Goal: Find specific page/section: Find specific page/section

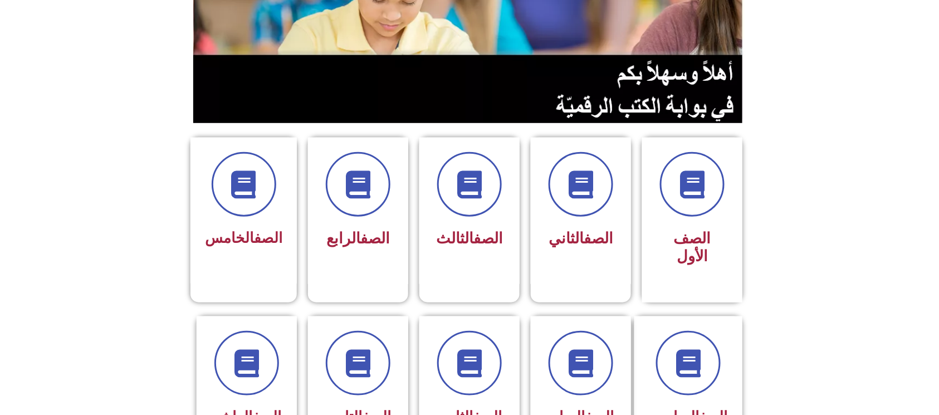
scroll to position [223, 0]
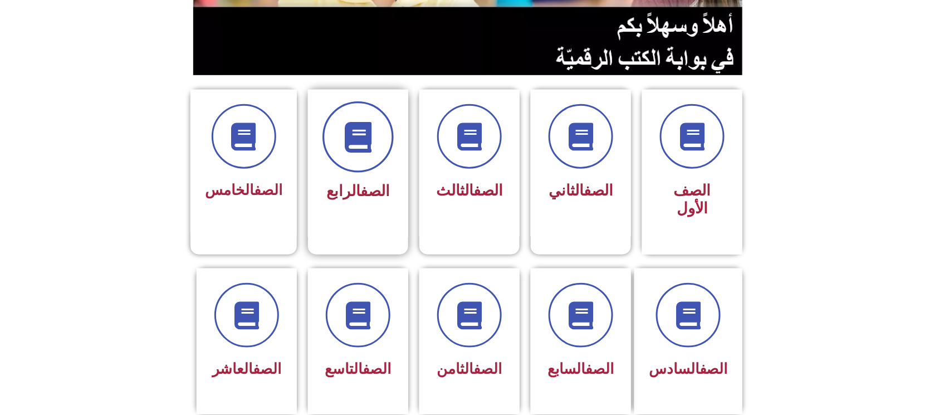
click at [356, 160] on span at bounding box center [357, 136] width 71 height 71
click at [206, 154] on div "الصف الخامس" at bounding box center [242, 163] width 107 height 147
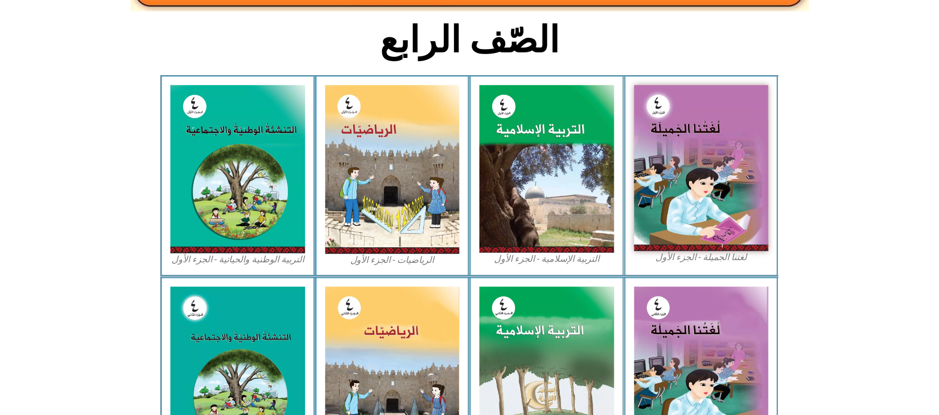
scroll to position [297, 0]
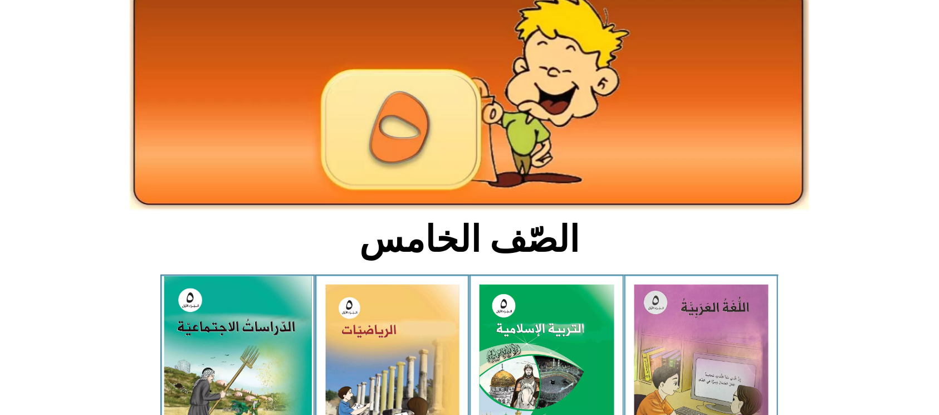
scroll to position [148, 0]
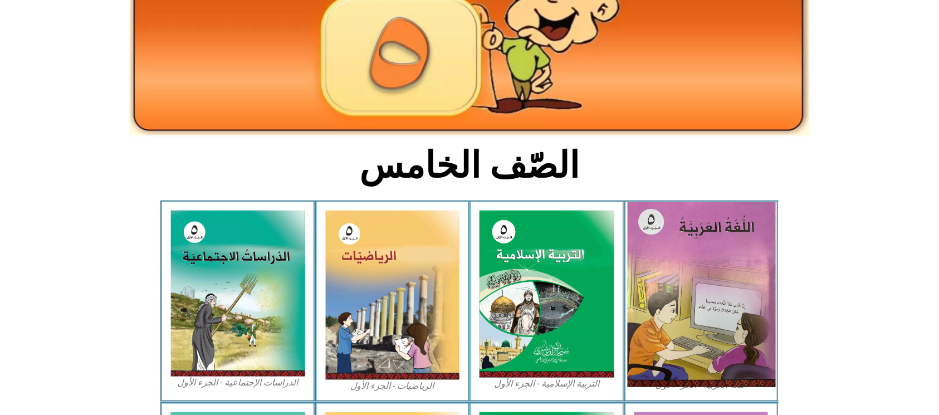
click at [703, 247] on img at bounding box center [701, 294] width 148 height 185
drag, startPoint x: 693, startPoint y: 255, endPoint x: 705, endPoint y: 266, distance: 16.2
click at [699, 265] on img at bounding box center [701, 294] width 148 height 185
click at [731, 268] on img at bounding box center [701, 294] width 148 height 185
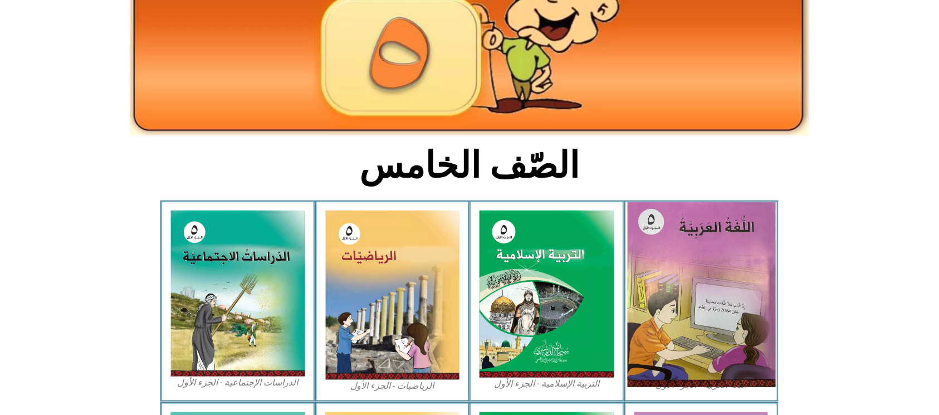
drag, startPoint x: 724, startPoint y: 268, endPoint x: 716, endPoint y: 268, distance: 7.8
click at [723, 268] on img at bounding box center [701, 294] width 148 height 185
click at [715, 268] on img at bounding box center [701, 294] width 148 height 185
drag, startPoint x: 709, startPoint y: 268, endPoint x: 702, endPoint y: 268, distance: 6.7
click at [707, 268] on img at bounding box center [701, 294] width 148 height 185
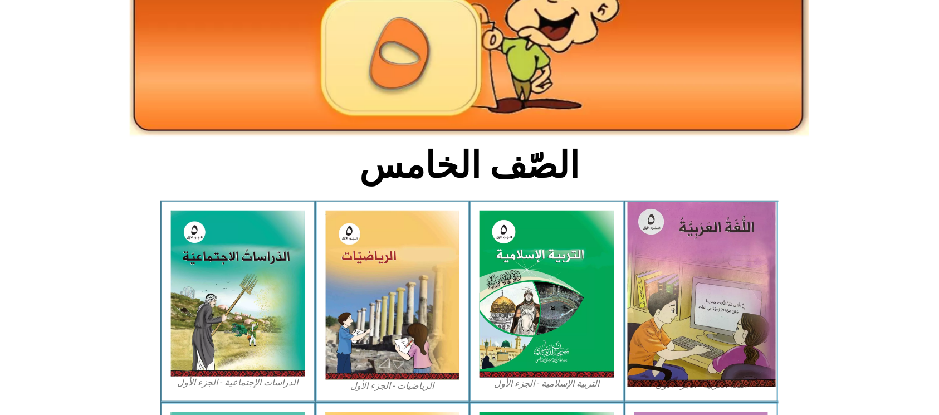
click at [702, 268] on img at bounding box center [701, 294] width 148 height 185
drag, startPoint x: 702, startPoint y: 268, endPoint x: 693, endPoint y: 266, distance: 9.1
click at [700, 266] on img at bounding box center [701, 294] width 148 height 185
drag, startPoint x: 687, startPoint y: 266, endPoint x: 742, endPoint y: 277, distance: 56.9
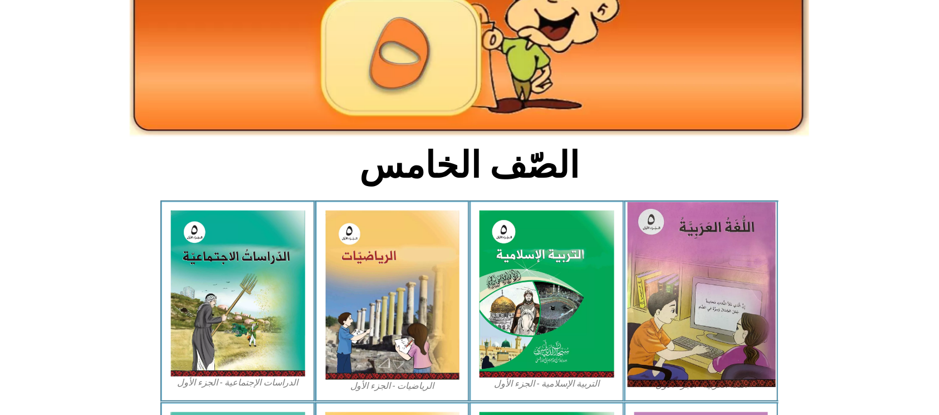
click at [742, 277] on img at bounding box center [701, 294] width 148 height 185
click at [735, 280] on img at bounding box center [701, 294] width 148 height 185
click at [731, 279] on img at bounding box center [701, 294] width 148 height 185
click at [729, 279] on img at bounding box center [701, 294] width 148 height 185
click at [730, 278] on img at bounding box center [701, 294] width 148 height 185
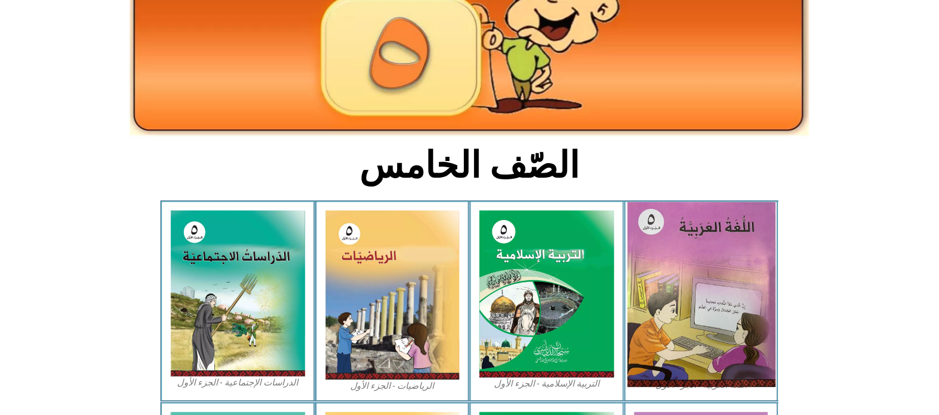
click at [726, 277] on img at bounding box center [701, 294] width 148 height 185
click at [721, 277] on img at bounding box center [701, 294] width 148 height 185
click at [721, 278] on img at bounding box center [701, 294] width 148 height 185
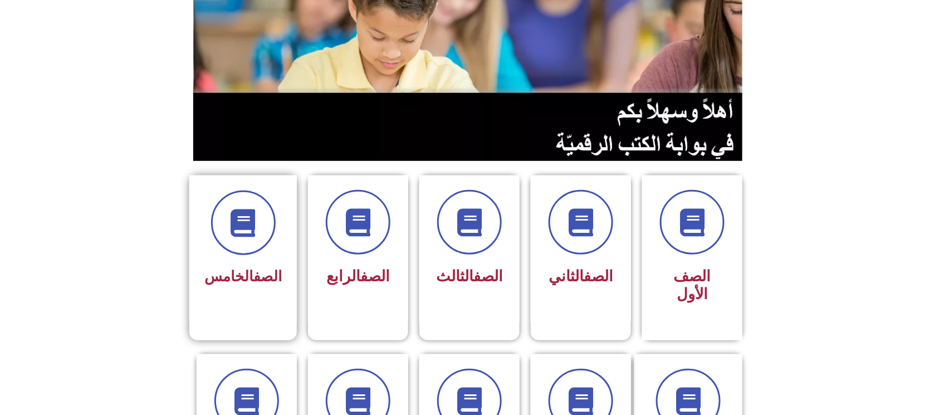
scroll to position [148, 0]
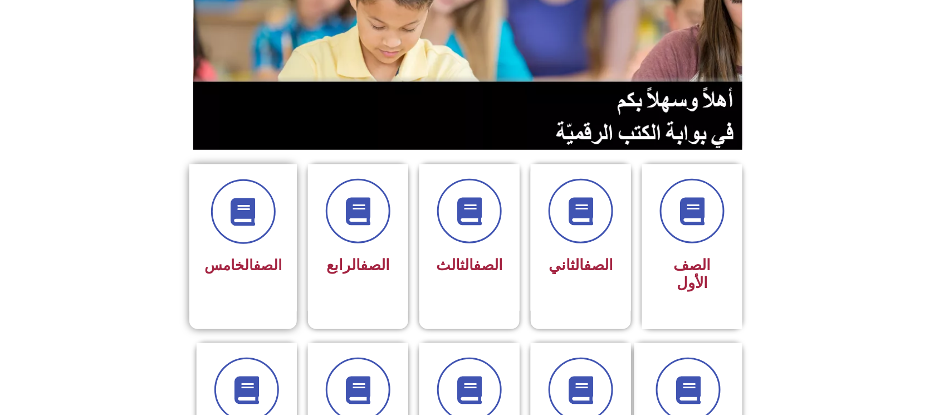
click at [253, 243] on div "الصف الخامس" at bounding box center [242, 229] width 77 height 100
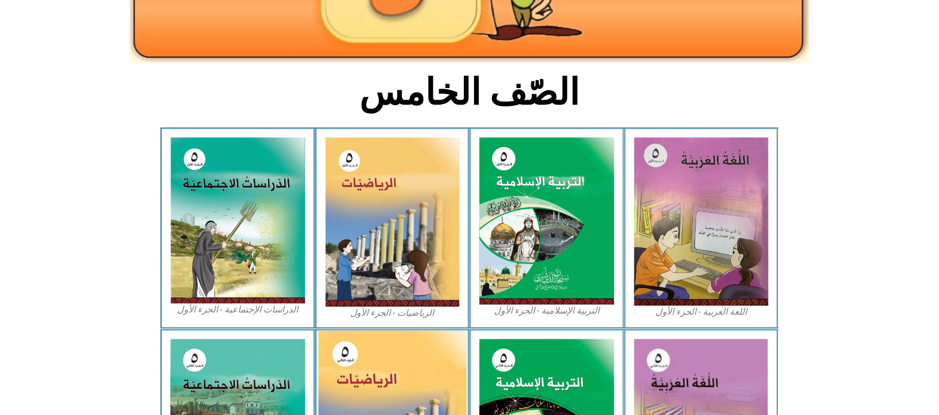
scroll to position [223, 0]
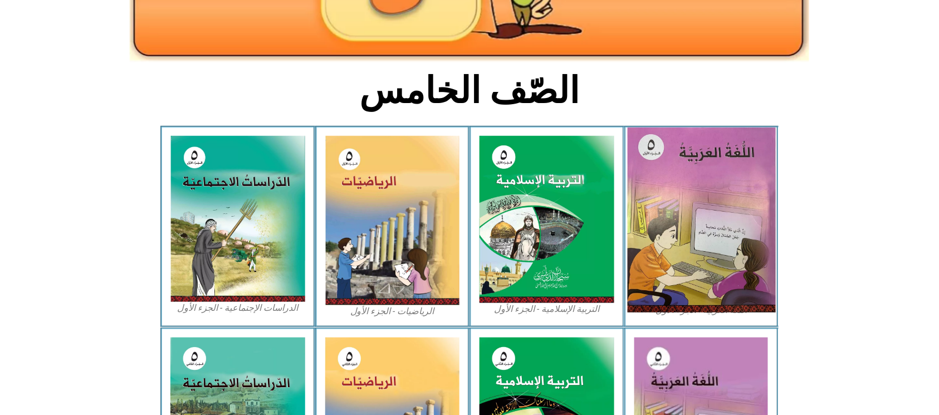
click at [724, 203] on img at bounding box center [701, 220] width 148 height 185
click at [705, 233] on img at bounding box center [701, 220] width 148 height 185
drag, startPoint x: 703, startPoint y: 233, endPoint x: 696, endPoint y: 222, distance: 13.0
click at [702, 232] on img at bounding box center [701, 220] width 148 height 185
click at [726, 280] on img at bounding box center [701, 220] width 148 height 185
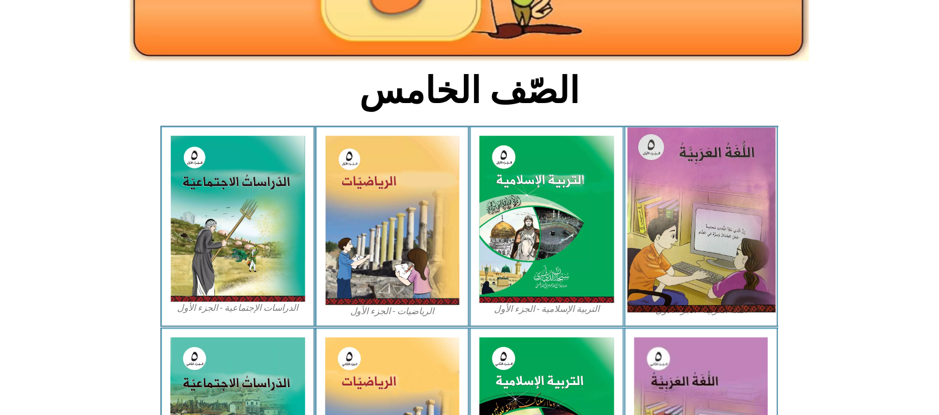
click at [726, 282] on img at bounding box center [701, 220] width 148 height 185
click at [726, 283] on img at bounding box center [701, 220] width 148 height 185
click at [727, 283] on img at bounding box center [701, 220] width 148 height 185
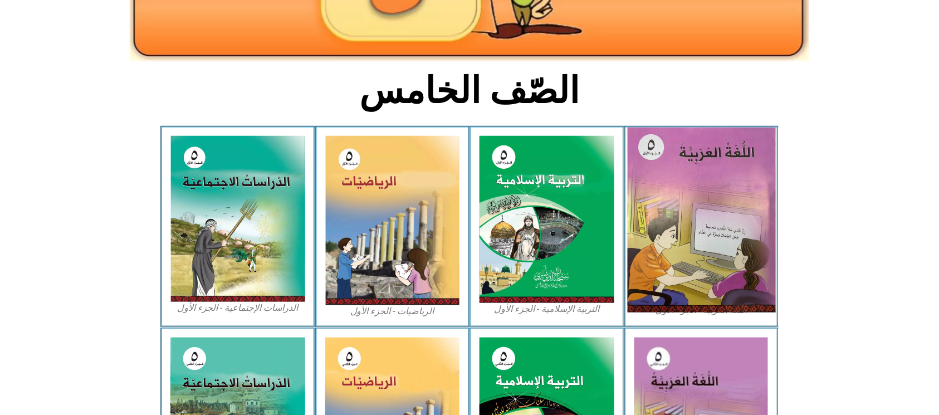
click at [727, 283] on img at bounding box center [701, 220] width 148 height 185
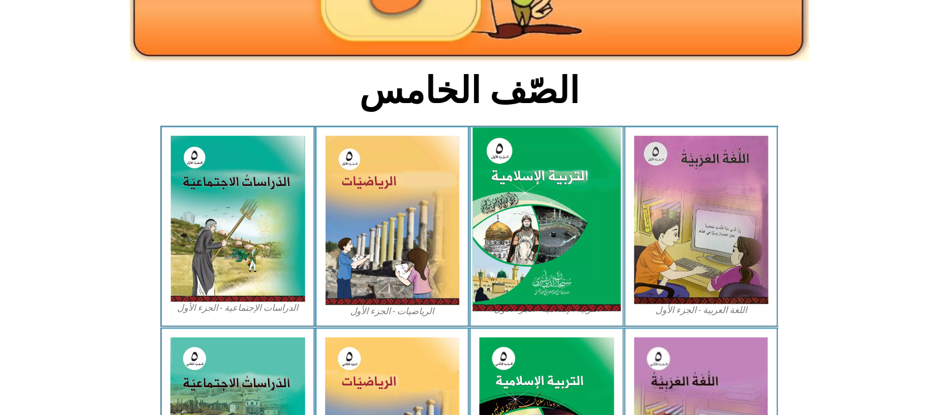
click at [537, 223] on img at bounding box center [547, 220] width 148 height 184
click at [536, 231] on img at bounding box center [547, 220] width 148 height 184
click at [535, 231] on img at bounding box center [547, 220] width 148 height 184
click at [534, 232] on img at bounding box center [547, 220] width 148 height 184
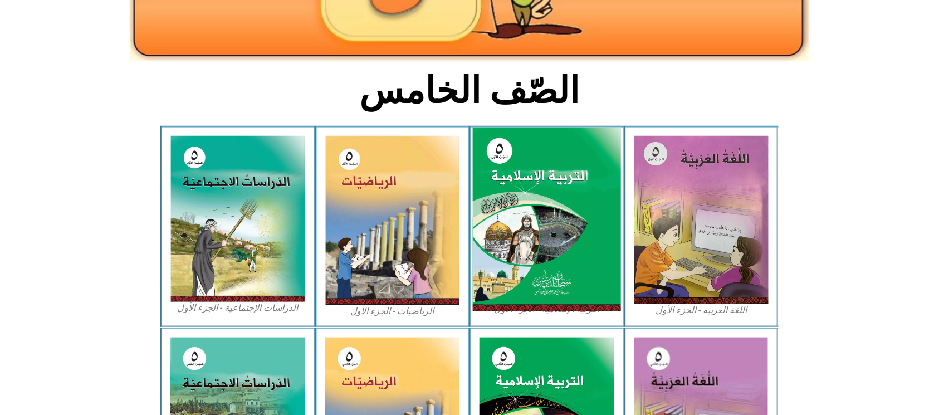
click at [534, 232] on img at bounding box center [547, 220] width 148 height 184
